Goal: Find specific page/section: Find specific page/section

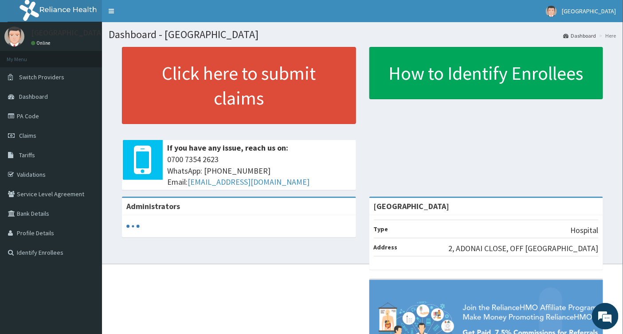
click at [590, 192] on div "Click here to submit claims If you have any issue, reach us on: 0700 7354 2623 …" at bounding box center [362, 122] width 507 height 150
click at [39, 118] on link "PA Code" at bounding box center [51, 115] width 102 height 19
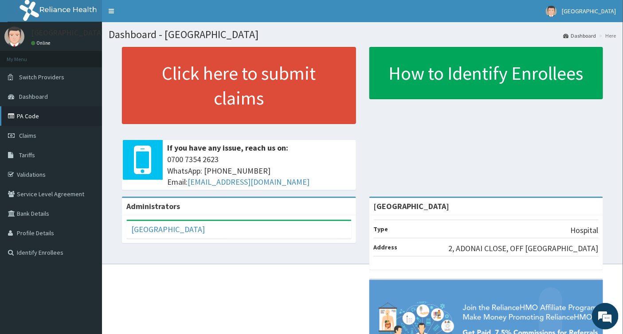
click at [40, 113] on link "PA Code" at bounding box center [51, 115] width 102 height 19
